Goal: Information Seeking & Learning: Learn about a topic

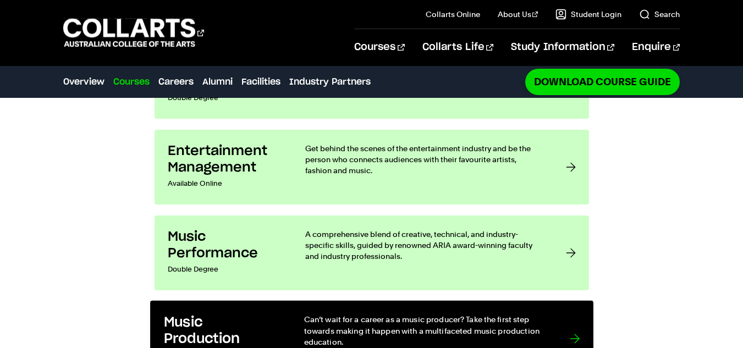
scroll to position [968, 0]
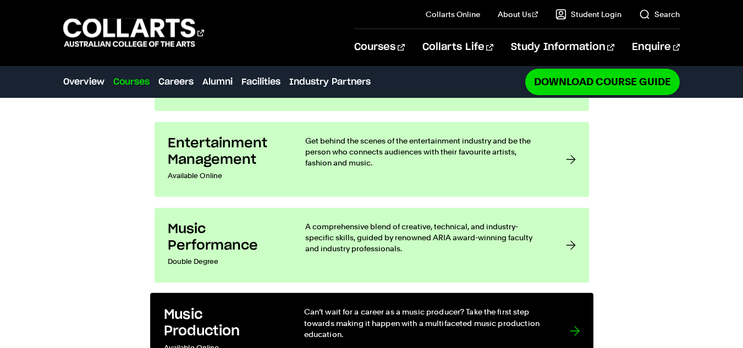
click at [535, 306] on p "Can’t wait for a career as a music producer? Take the first step towards making…" at bounding box center [424, 323] width 243 height 34
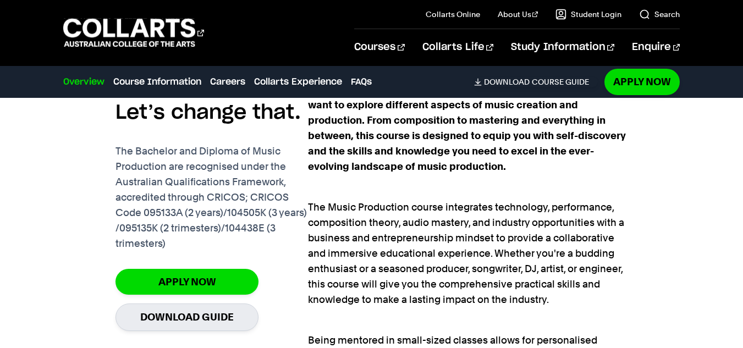
scroll to position [749, 0]
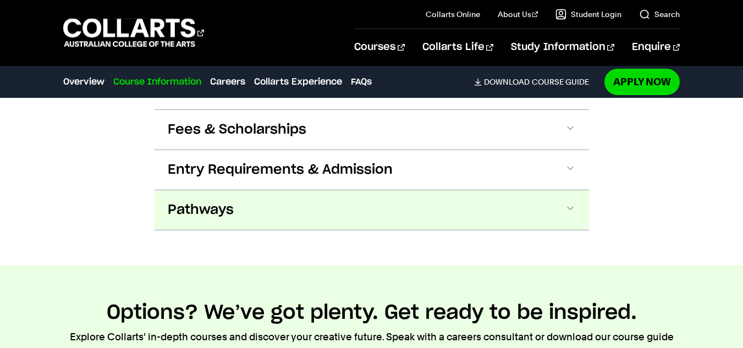
click at [503, 200] on button "Pathways" at bounding box center [371, 210] width 434 height 40
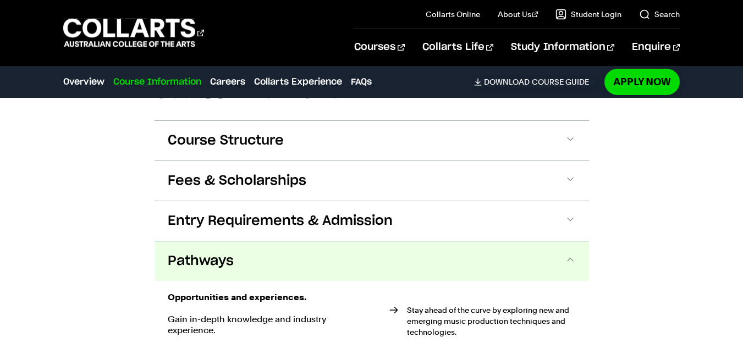
scroll to position [1495, 0]
click at [322, 242] on button "Pathways" at bounding box center [371, 262] width 434 height 40
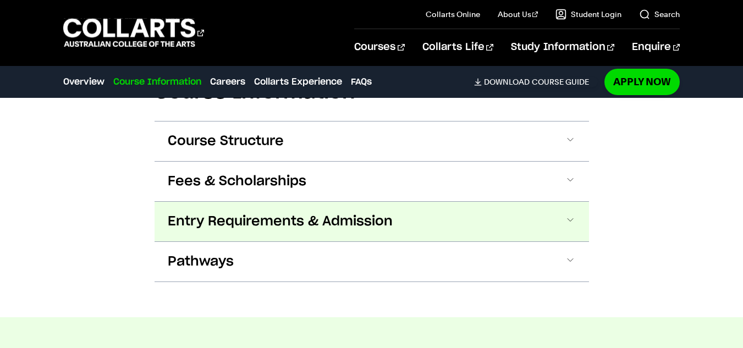
click at [361, 218] on button "Entry Requirements & Admission" at bounding box center [371, 222] width 434 height 40
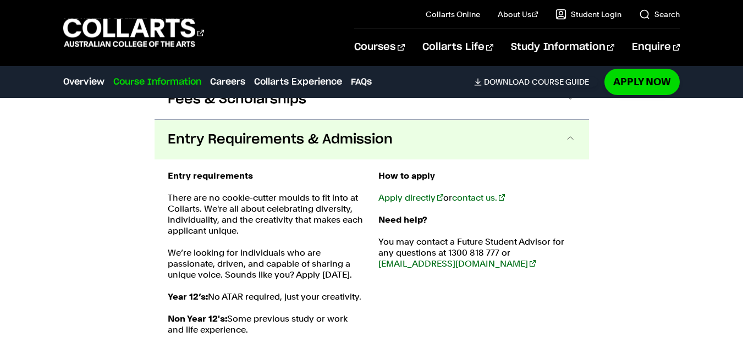
scroll to position [1583, 0]
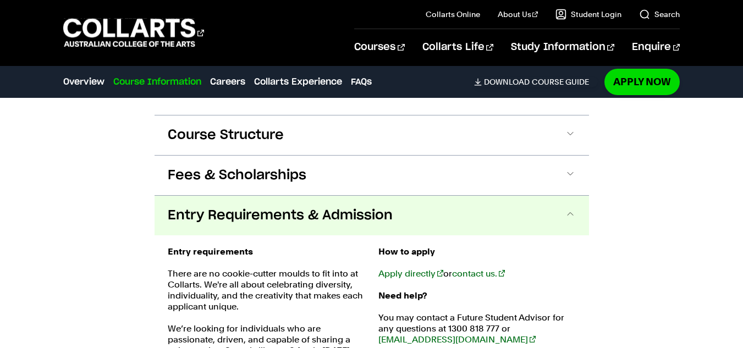
click at [366, 207] on span "Entry Requirements & Admission" at bounding box center [280, 216] width 225 height 18
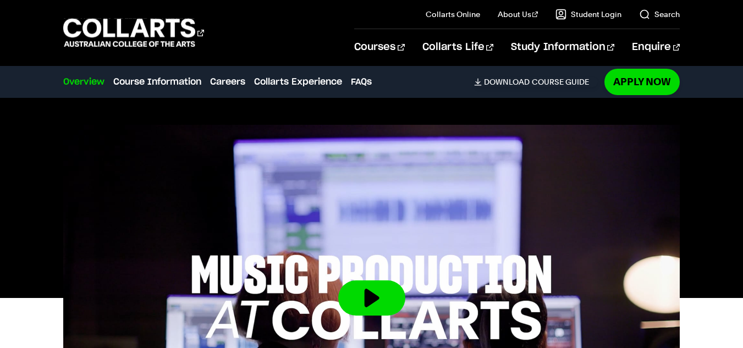
scroll to position [278, 0]
